Goal: Information Seeking & Learning: Learn about a topic

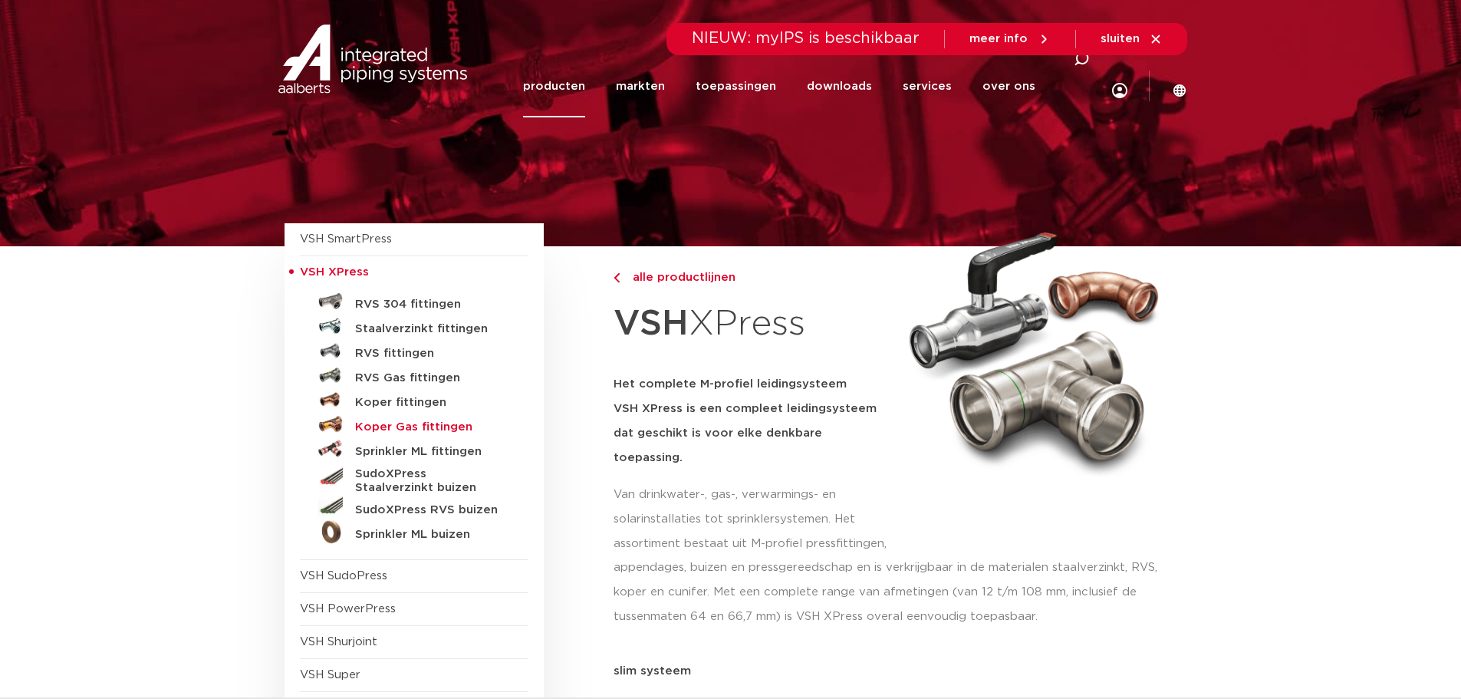
click at [437, 430] on h5 "Koper Gas fittingen" at bounding box center [431, 427] width 152 height 14
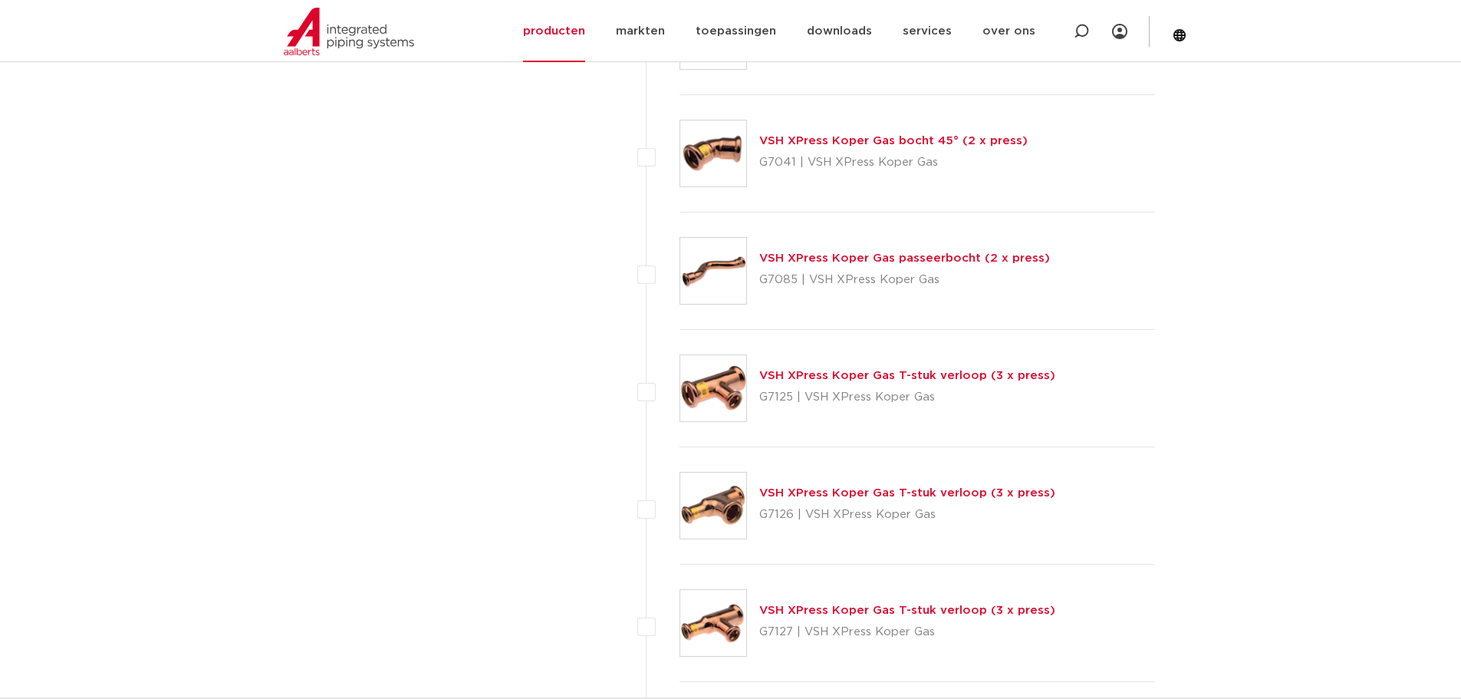
scroll to position [1534, 0]
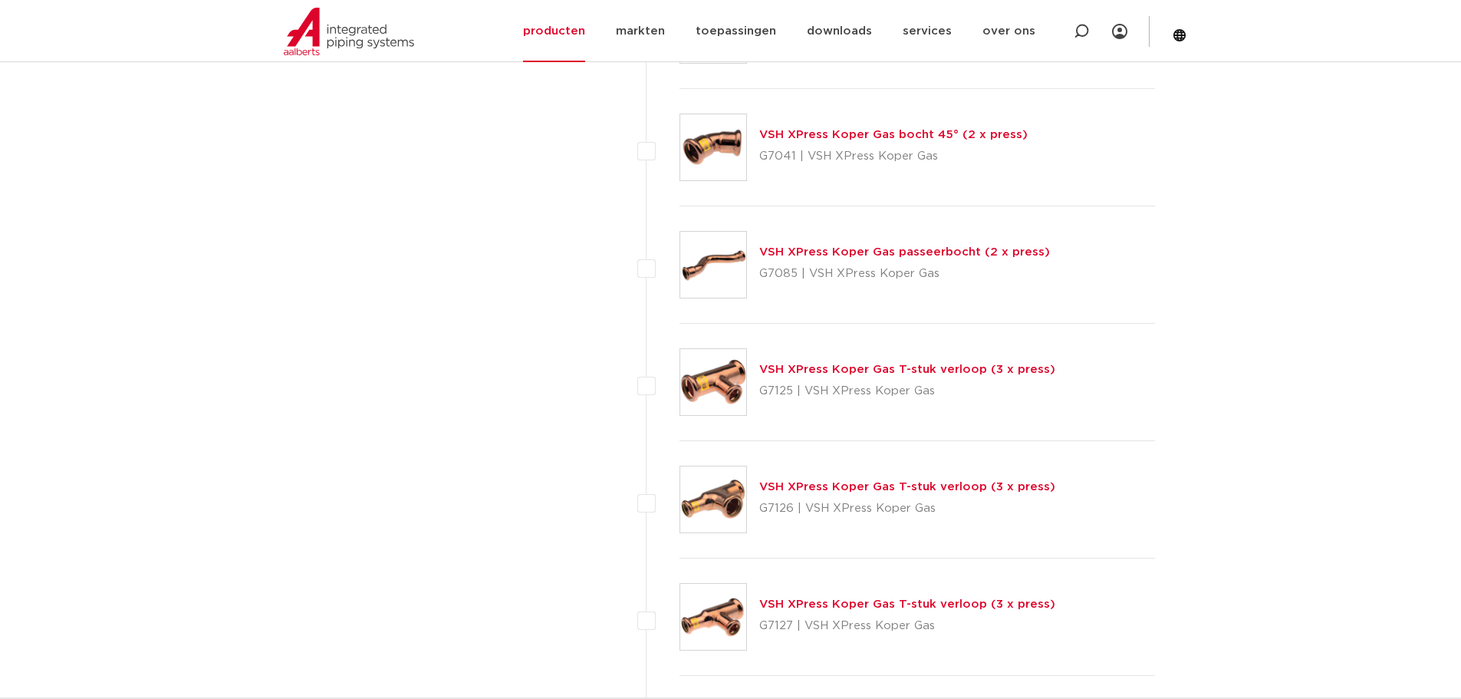
click at [781, 367] on link "VSH XPress Koper Gas T-stuk verloop (3 x press)" at bounding box center [908, 370] width 296 height 12
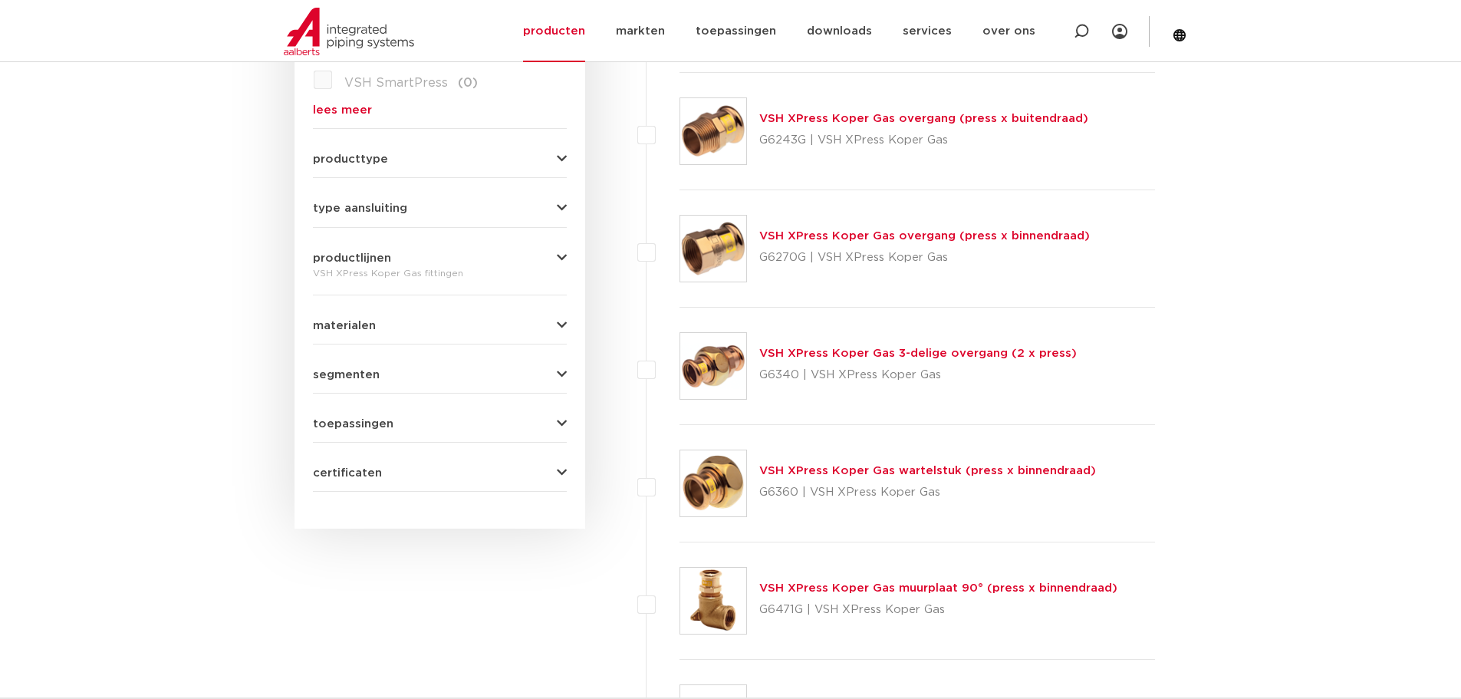
scroll to position [537, 0]
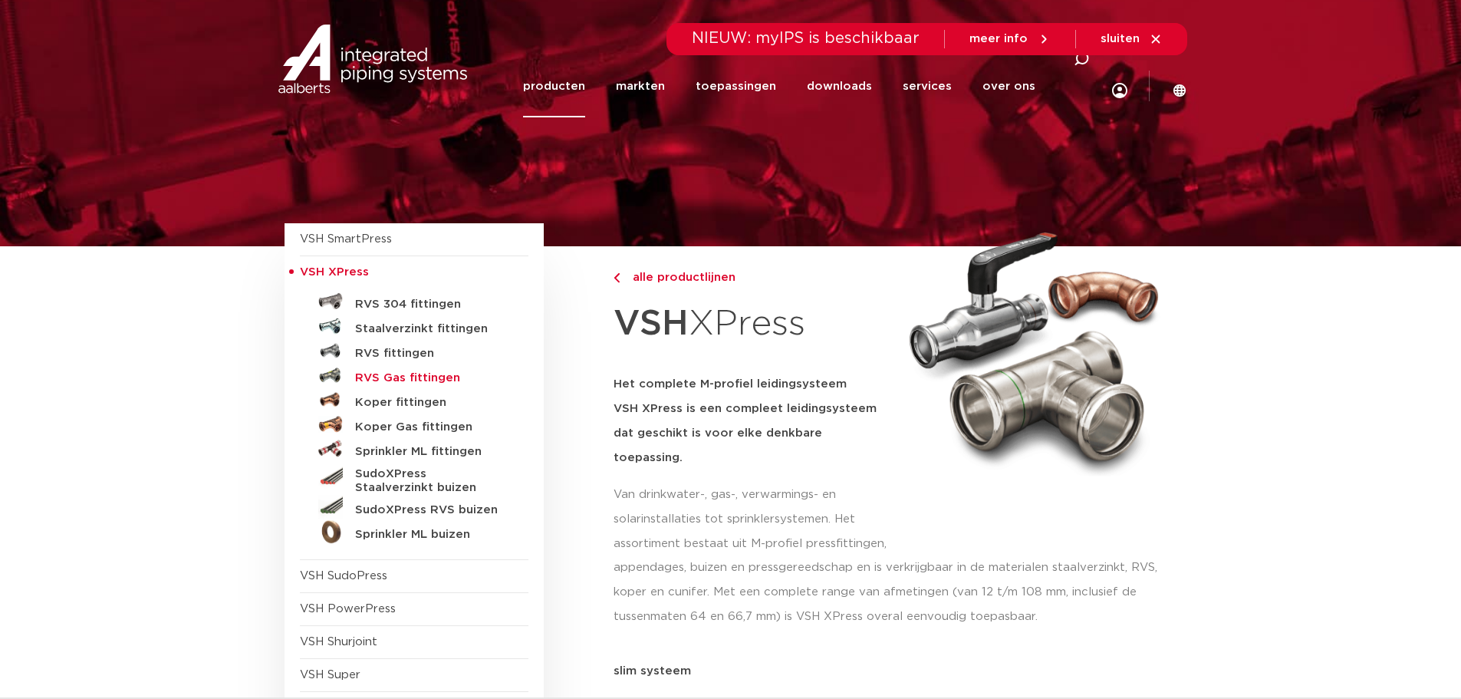
click at [421, 374] on h5 "RVS Gas fittingen" at bounding box center [431, 378] width 152 height 14
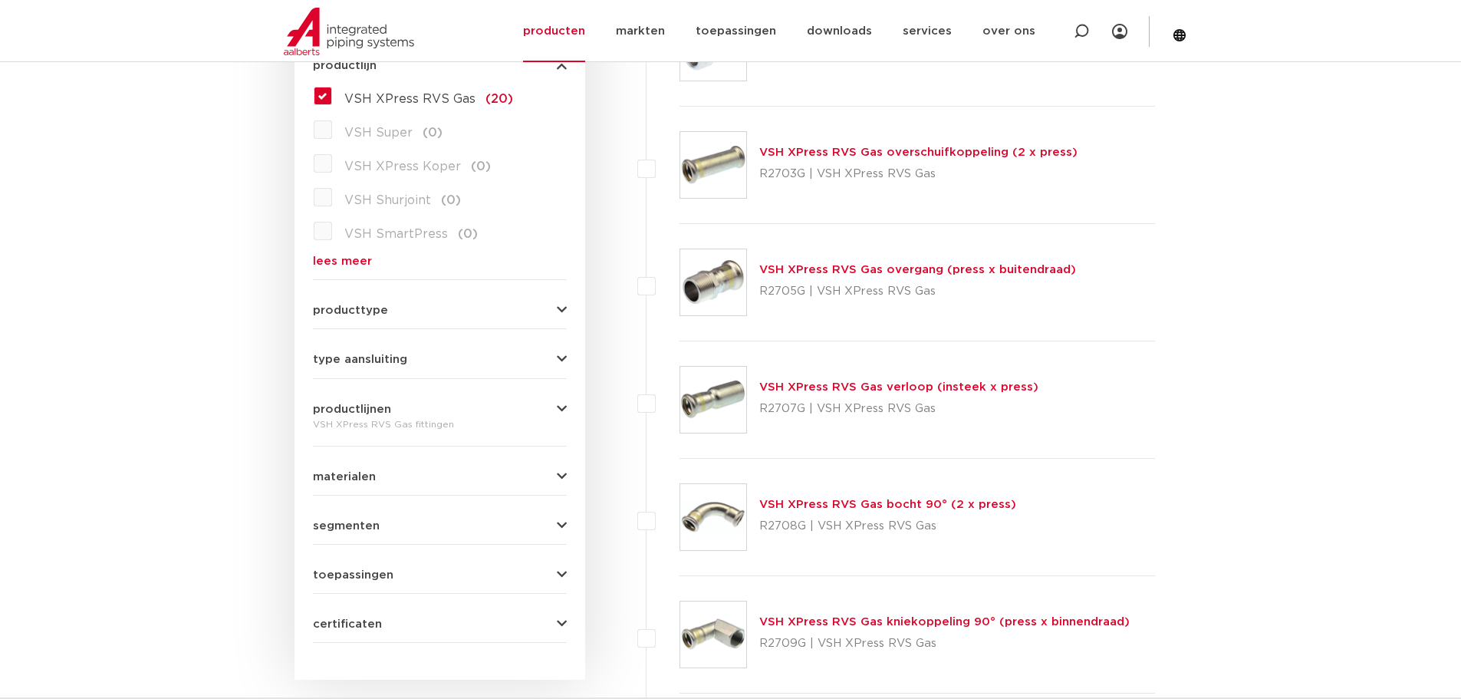
scroll to position [230, 0]
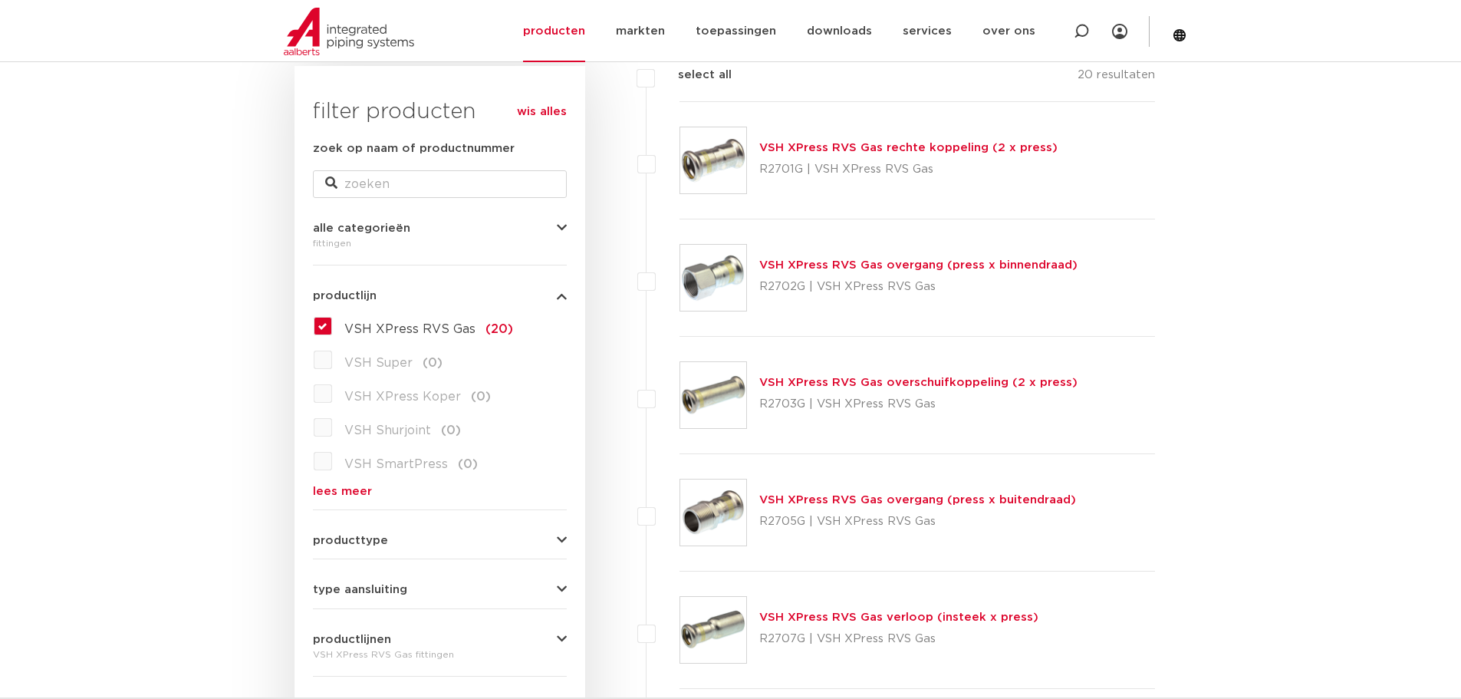
click at [809, 150] on link "VSH XPress RVS Gas rechte koppeling (2 x press)" at bounding box center [909, 148] width 298 height 12
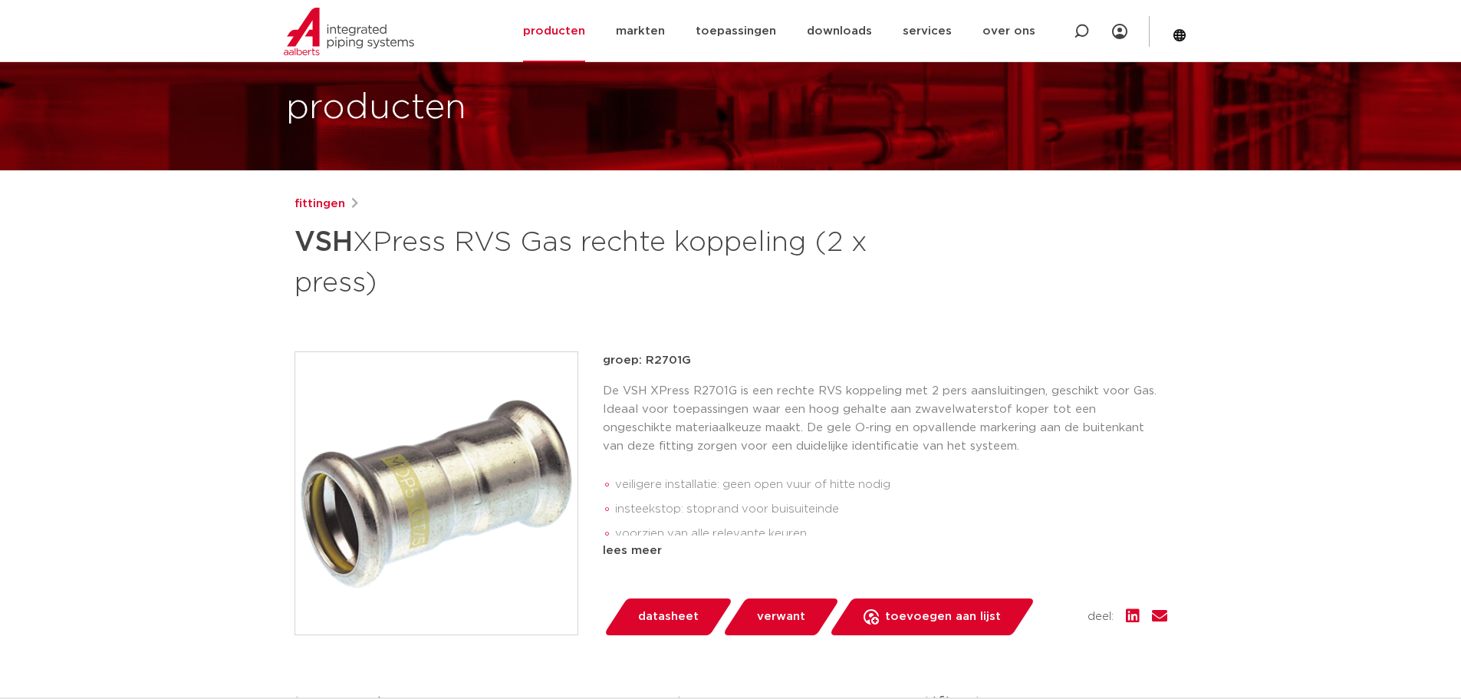
scroll to position [153, 0]
